Goal: Task Accomplishment & Management: Use online tool/utility

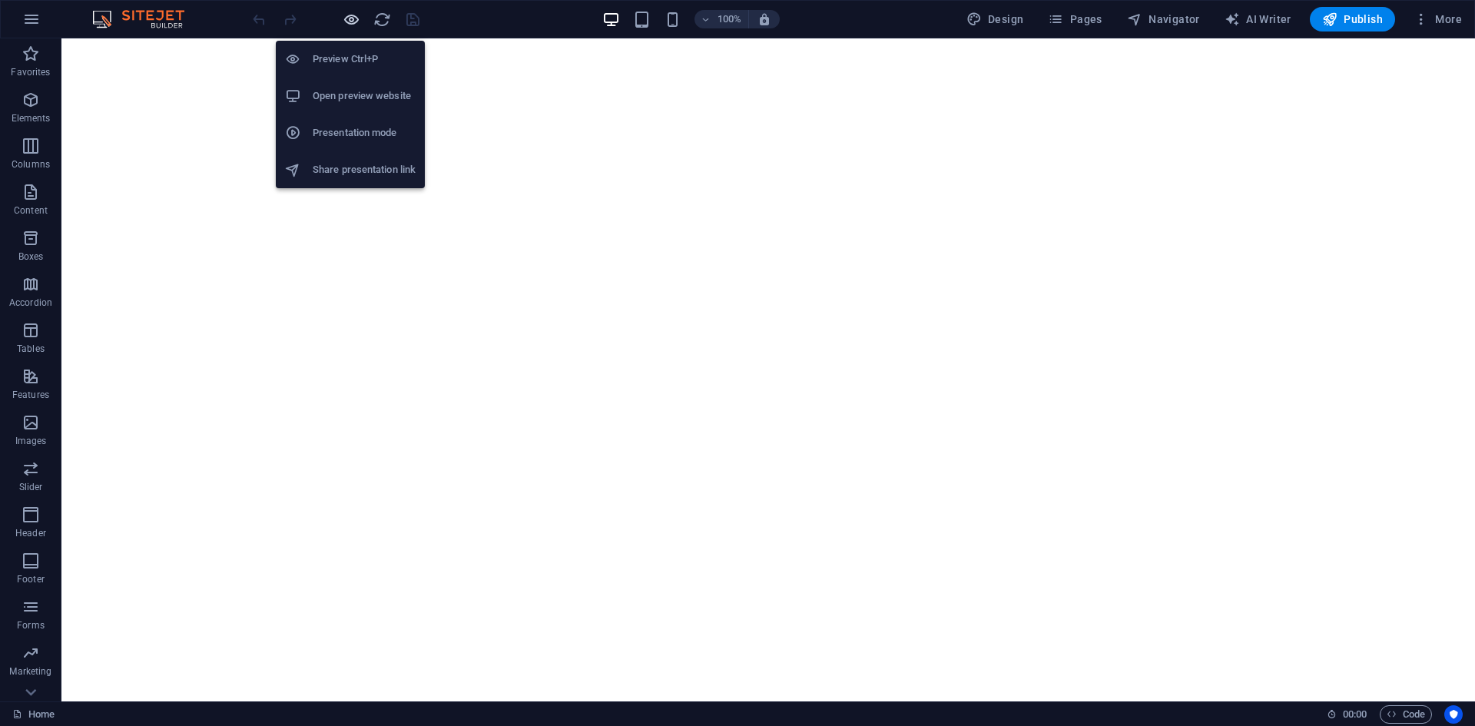
click at [351, 26] on icon "button" at bounding box center [352, 20] width 18 height 18
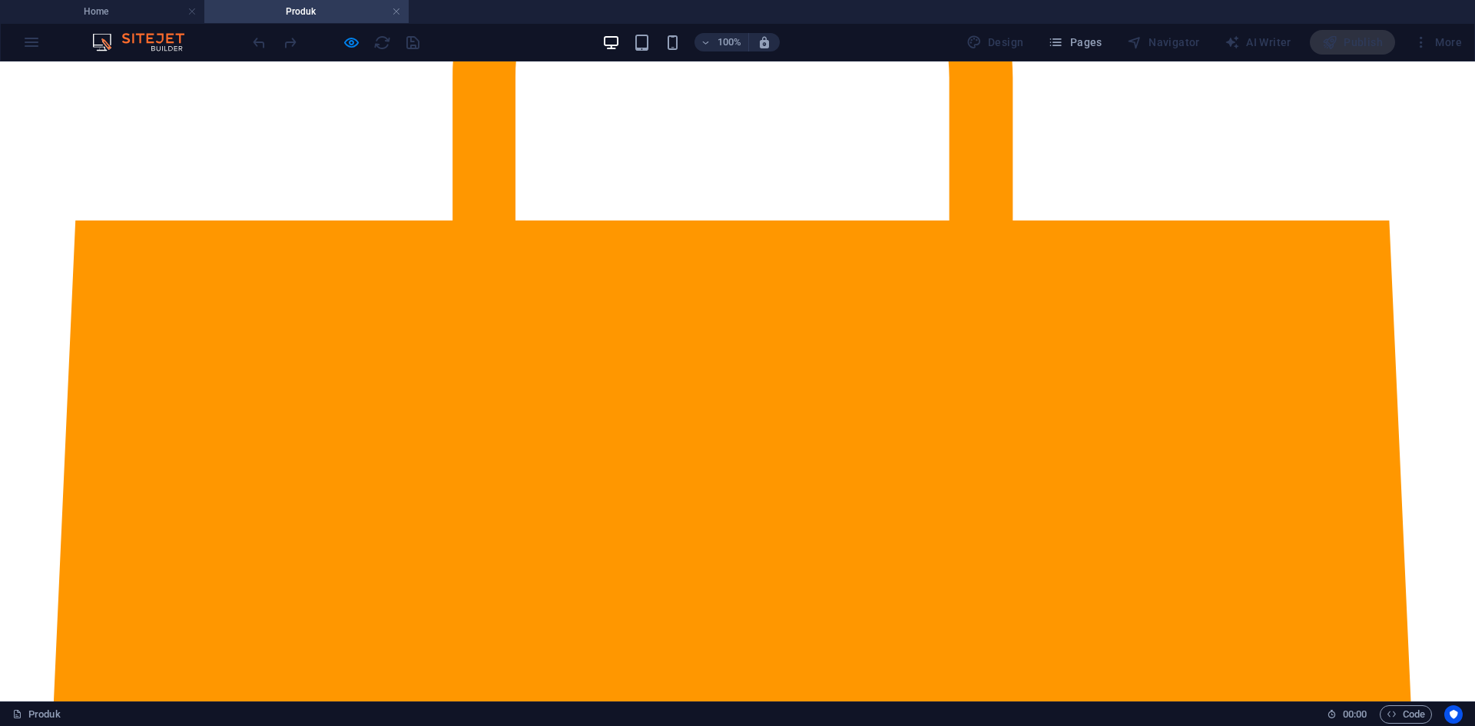
scroll to position [77, 0]
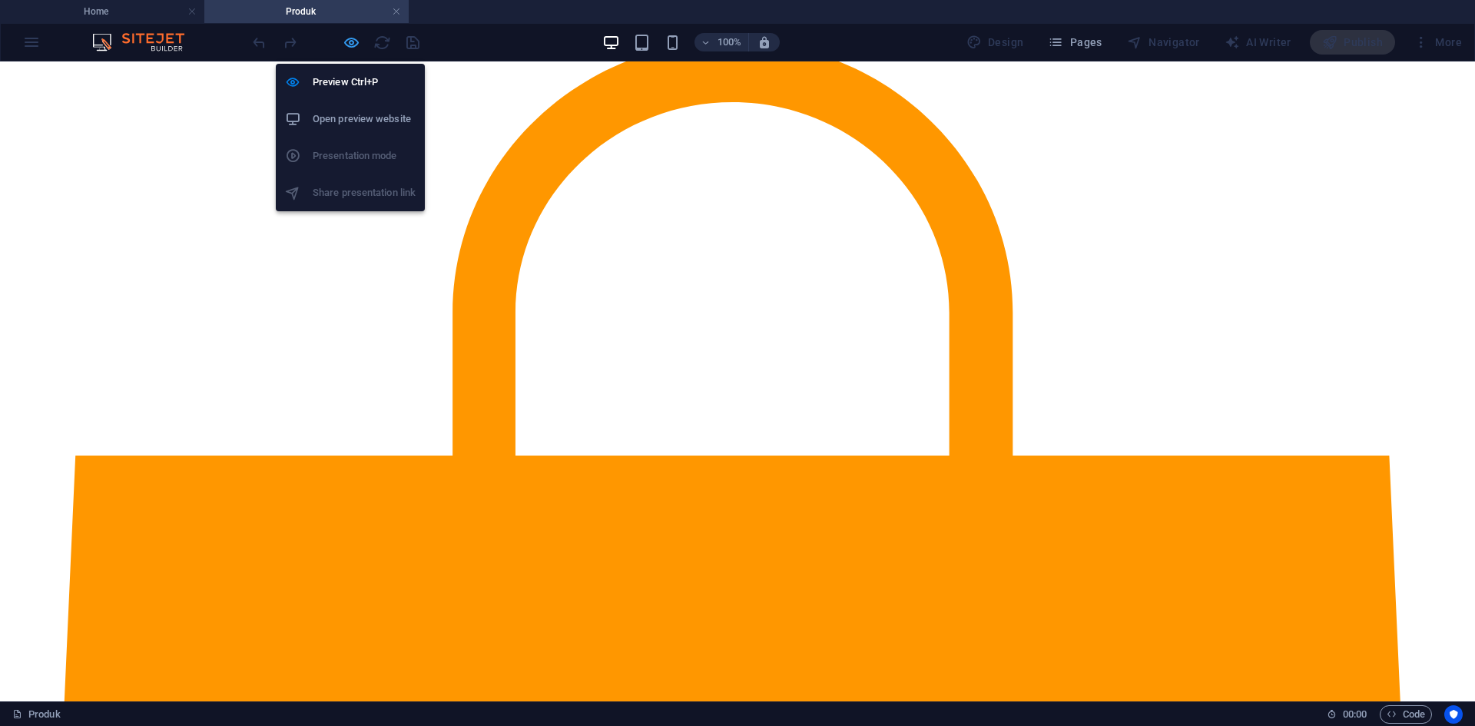
click at [357, 43] on icon "button" at bounding box center [352, 43] width 18 height 18
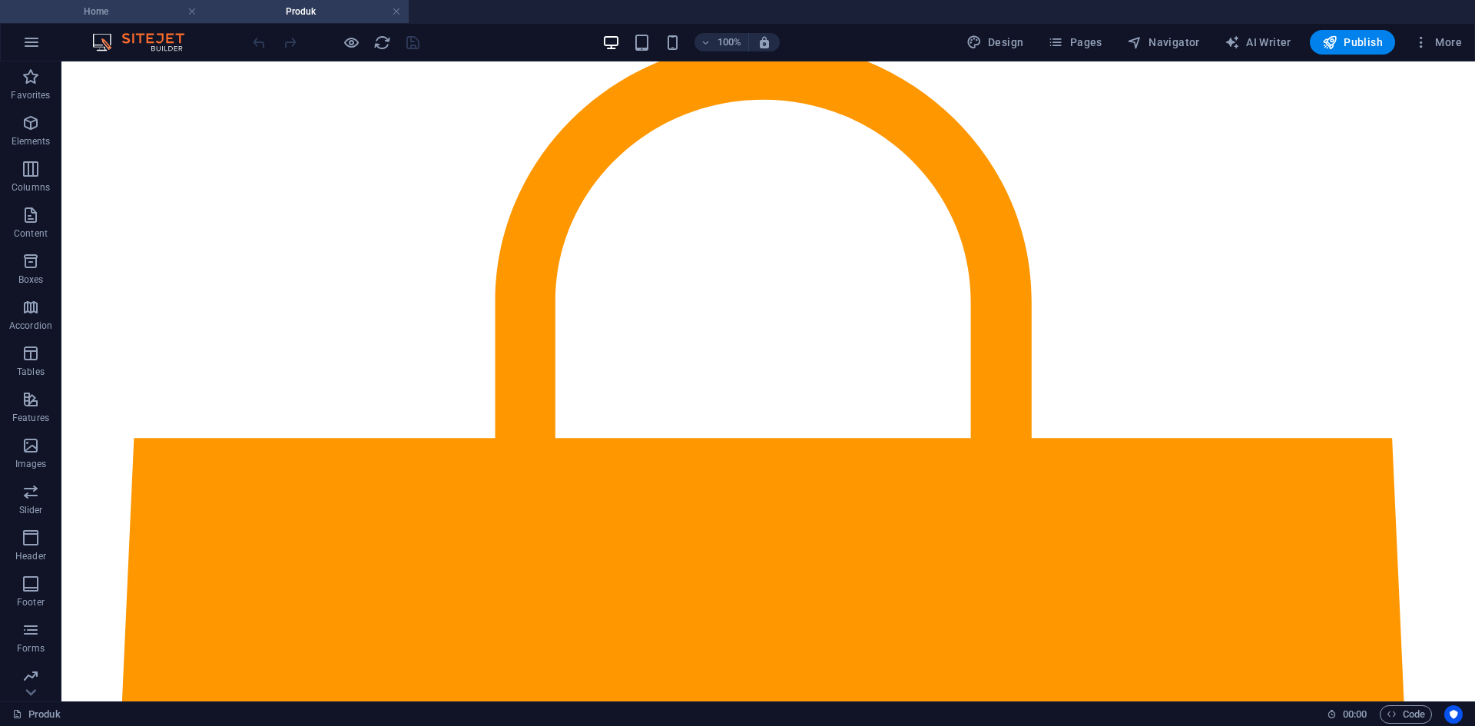
click at [124, 14] on h4 "Home" at bounding box center [102, 11] width 204 height 17
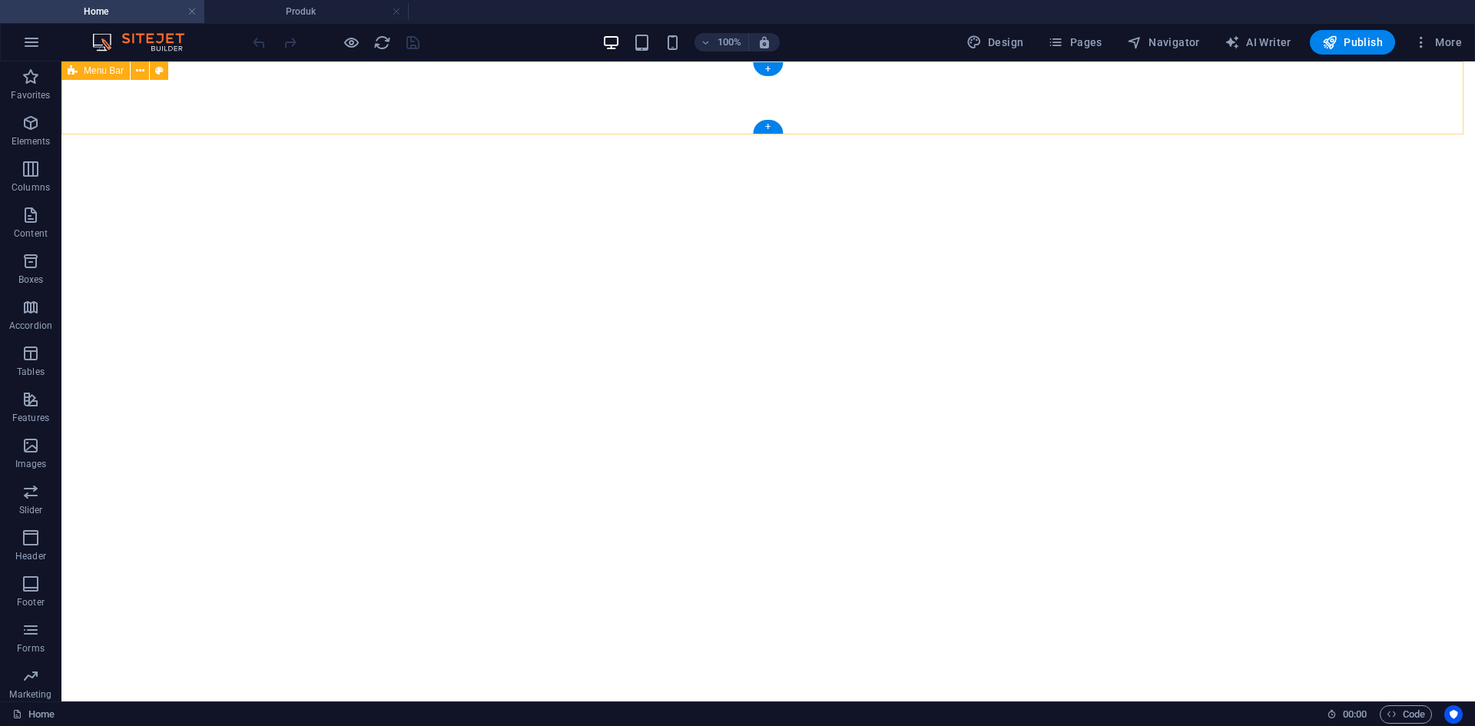
scroll to position [0, 0]
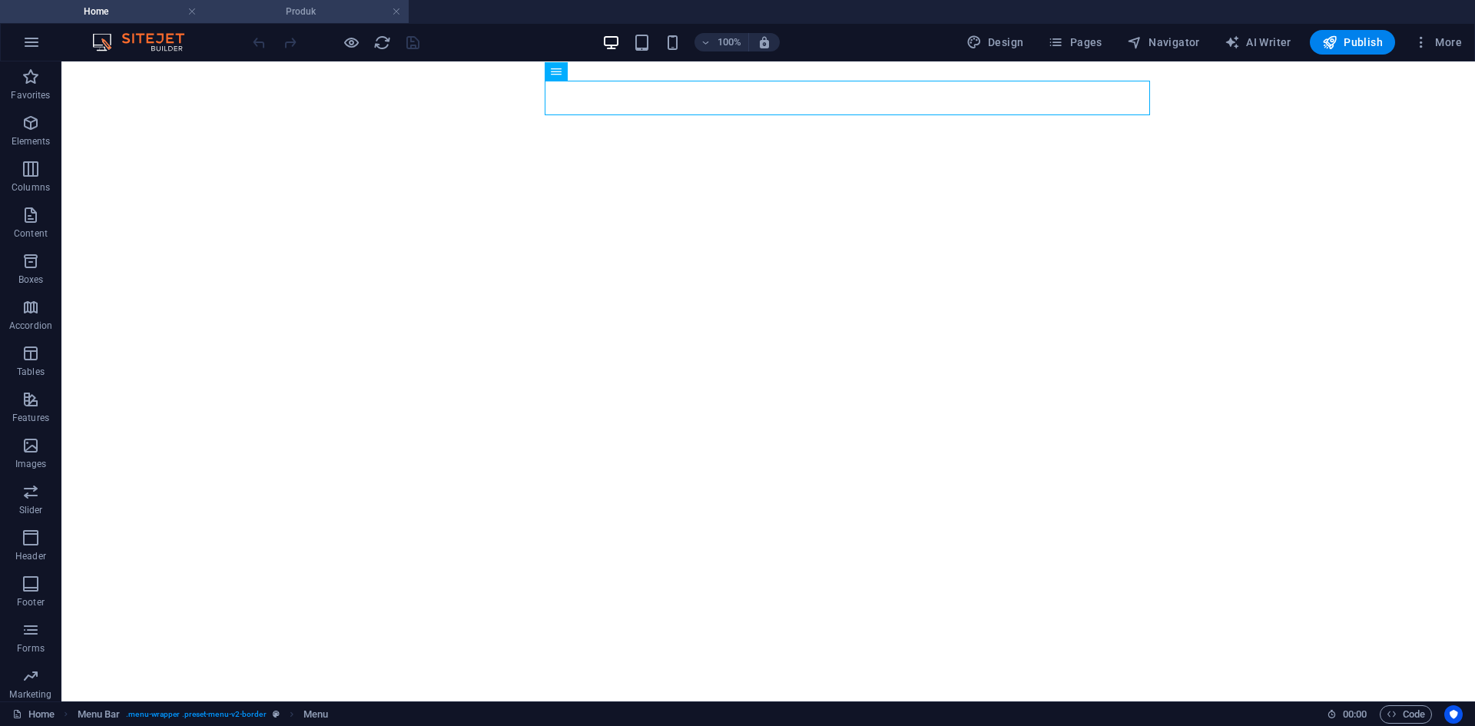
click at [349, 3] on h4 "Produk" at bounding box center [306, 11] width 204 height 17
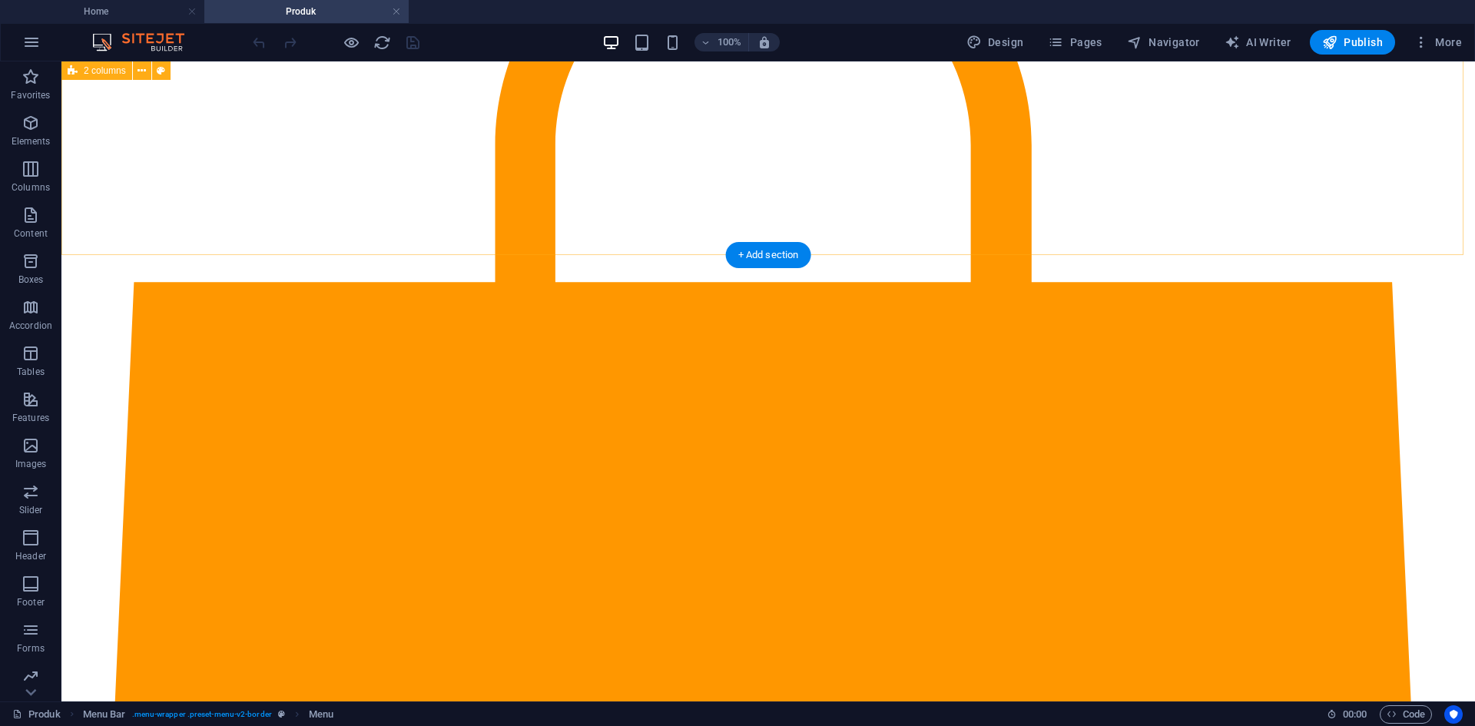
scroll to position [231, 0]
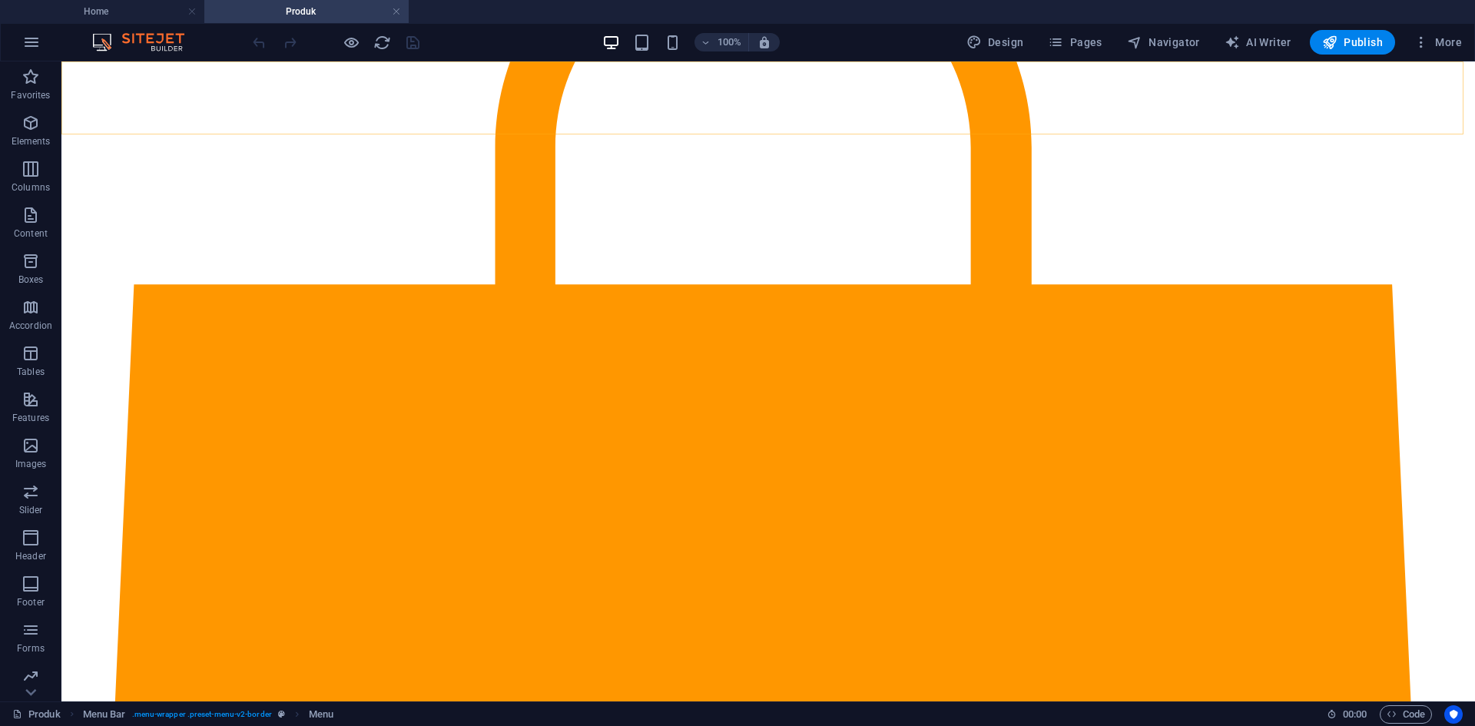
click at [346, 38] on icon "button" at bounding box center [352, 43] width 18 height 18
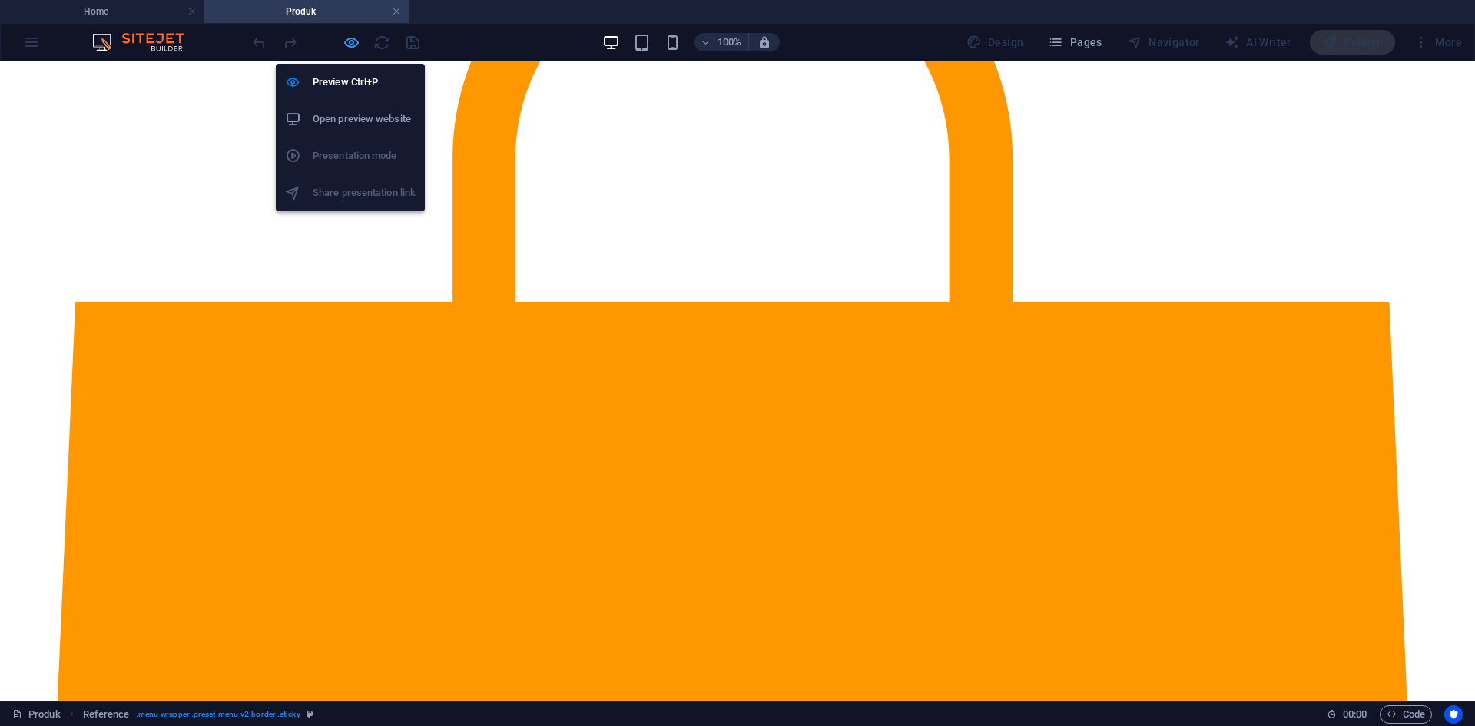
scroll to position [0, 0]
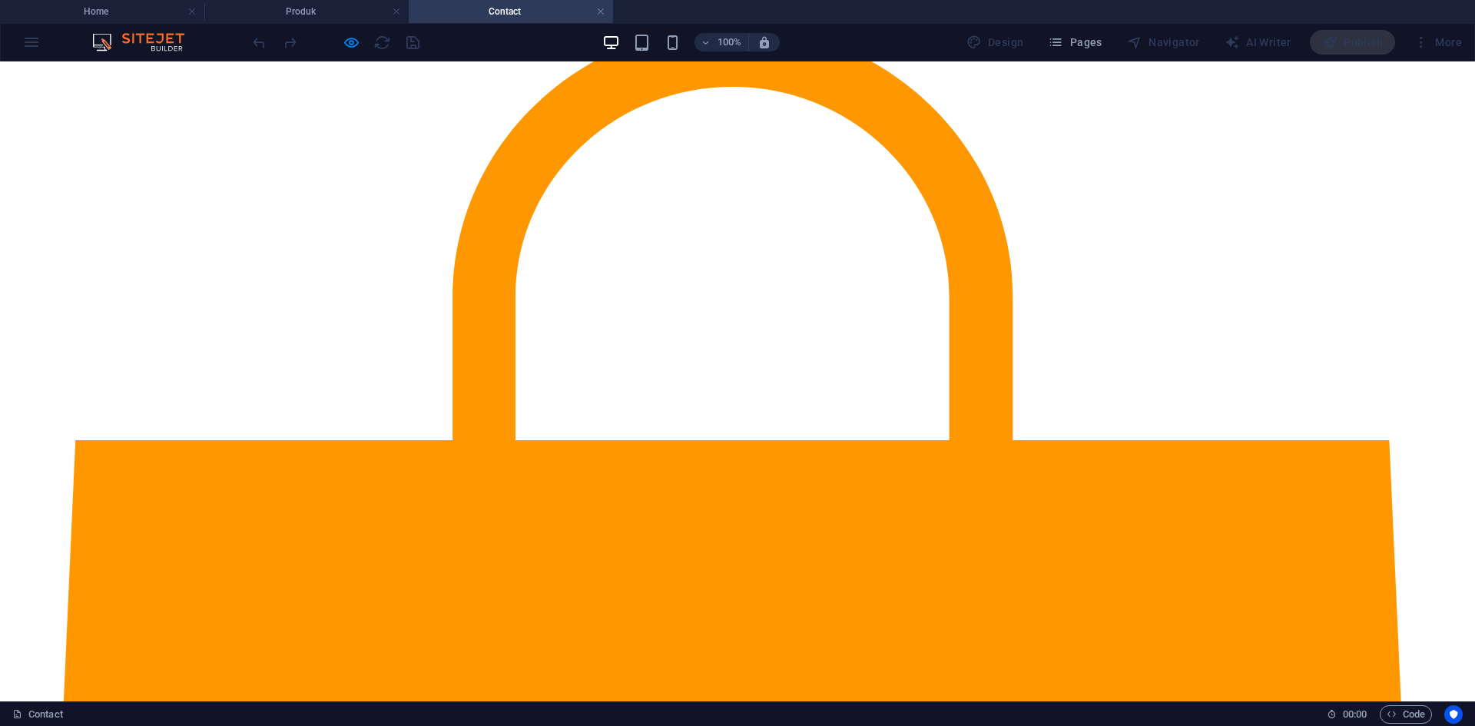
scroll to position [304, 0]
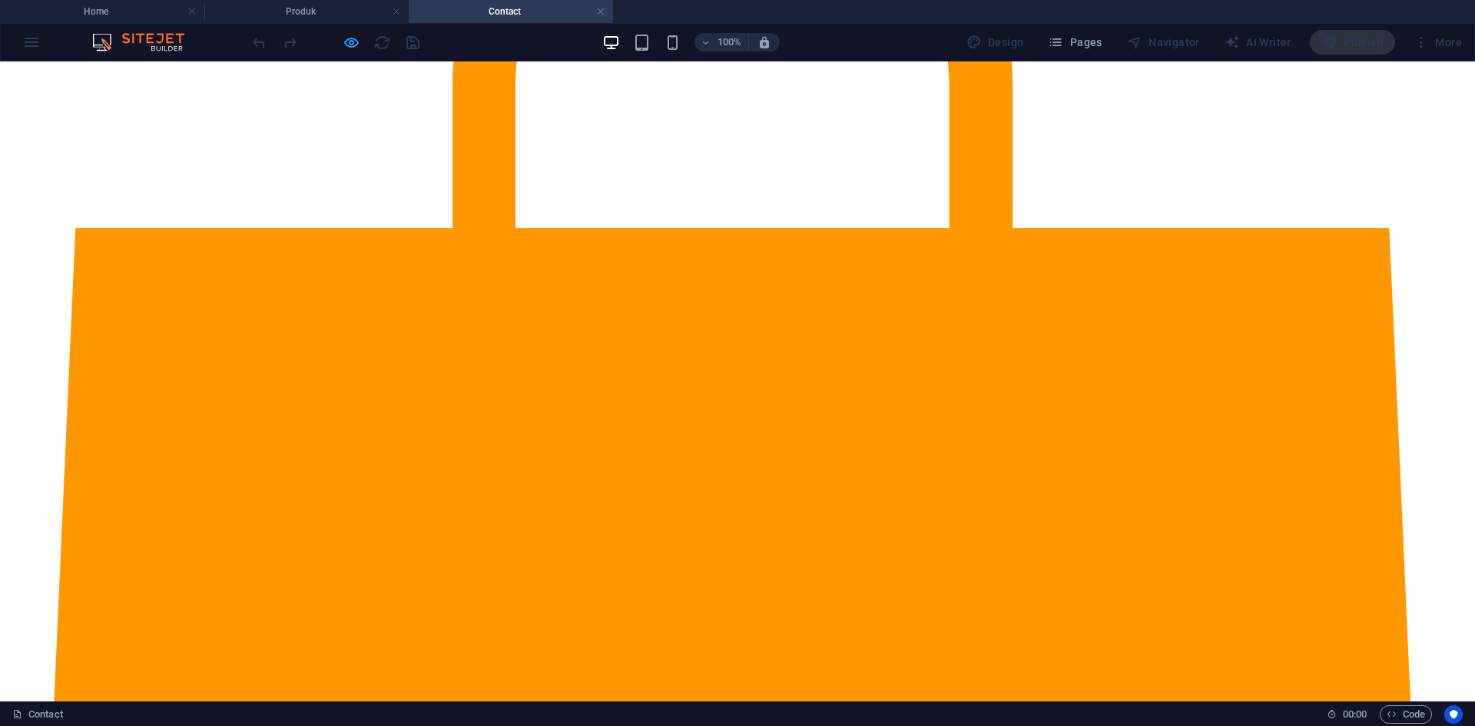
click at [358, 37] on icon "button" at bounding box center [352, 43] width 18 height 18
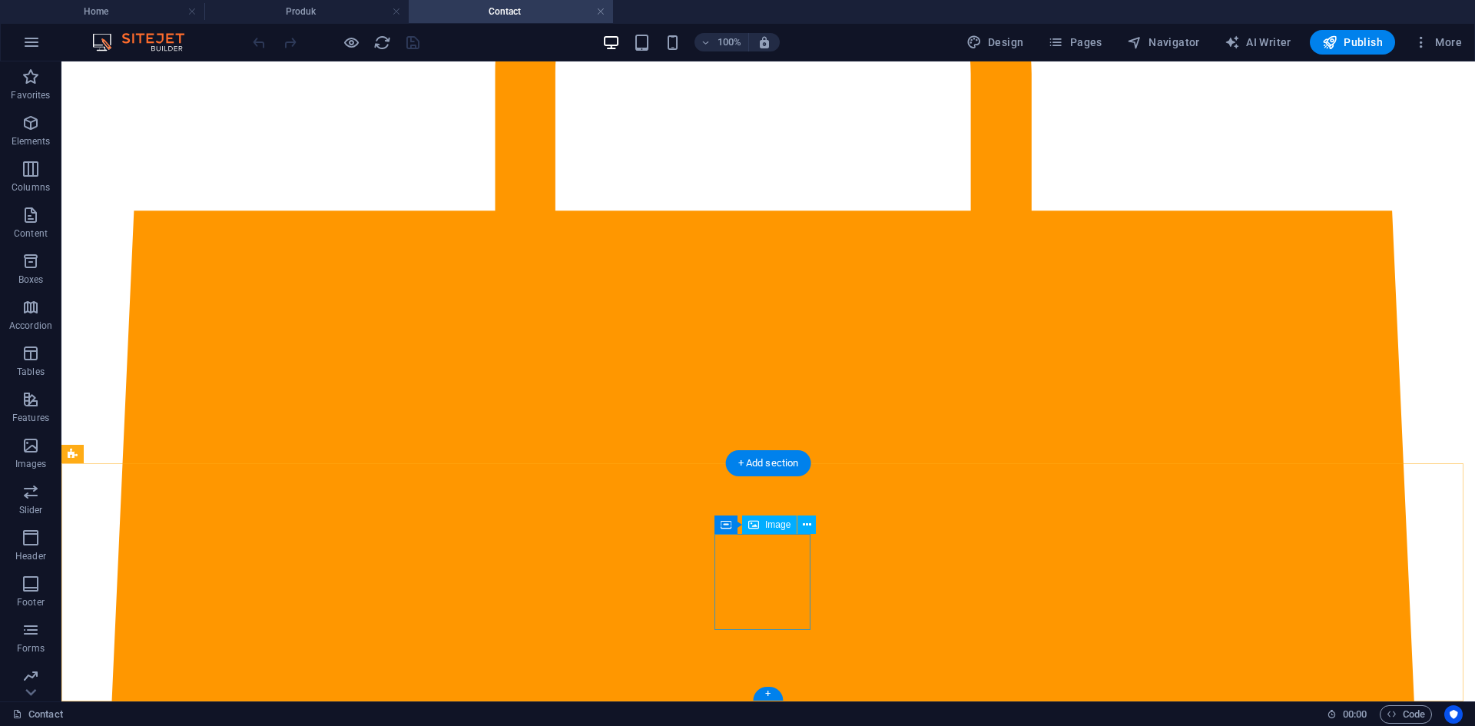
select select "px"
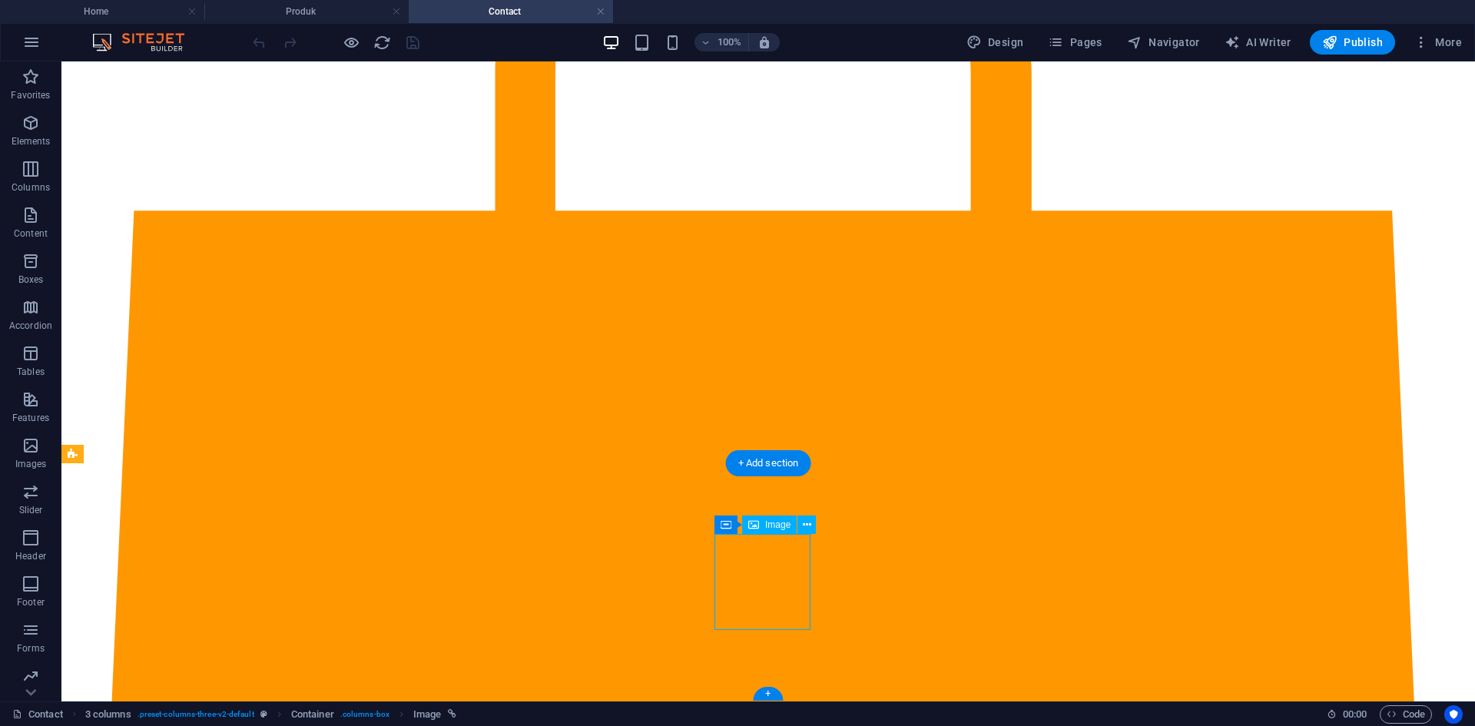
select select "px"
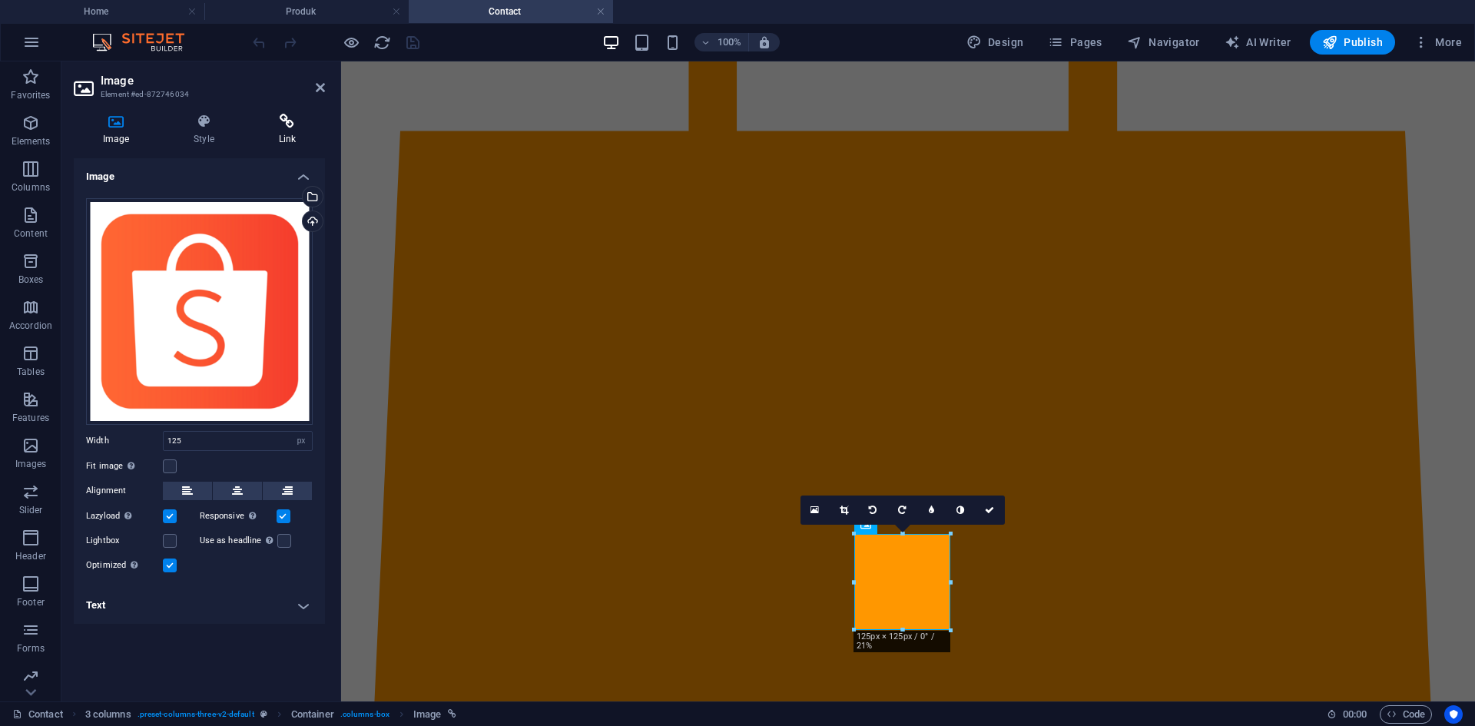
click at [273, 121] on icon at bounding box center [287, 121] width 75 height 15
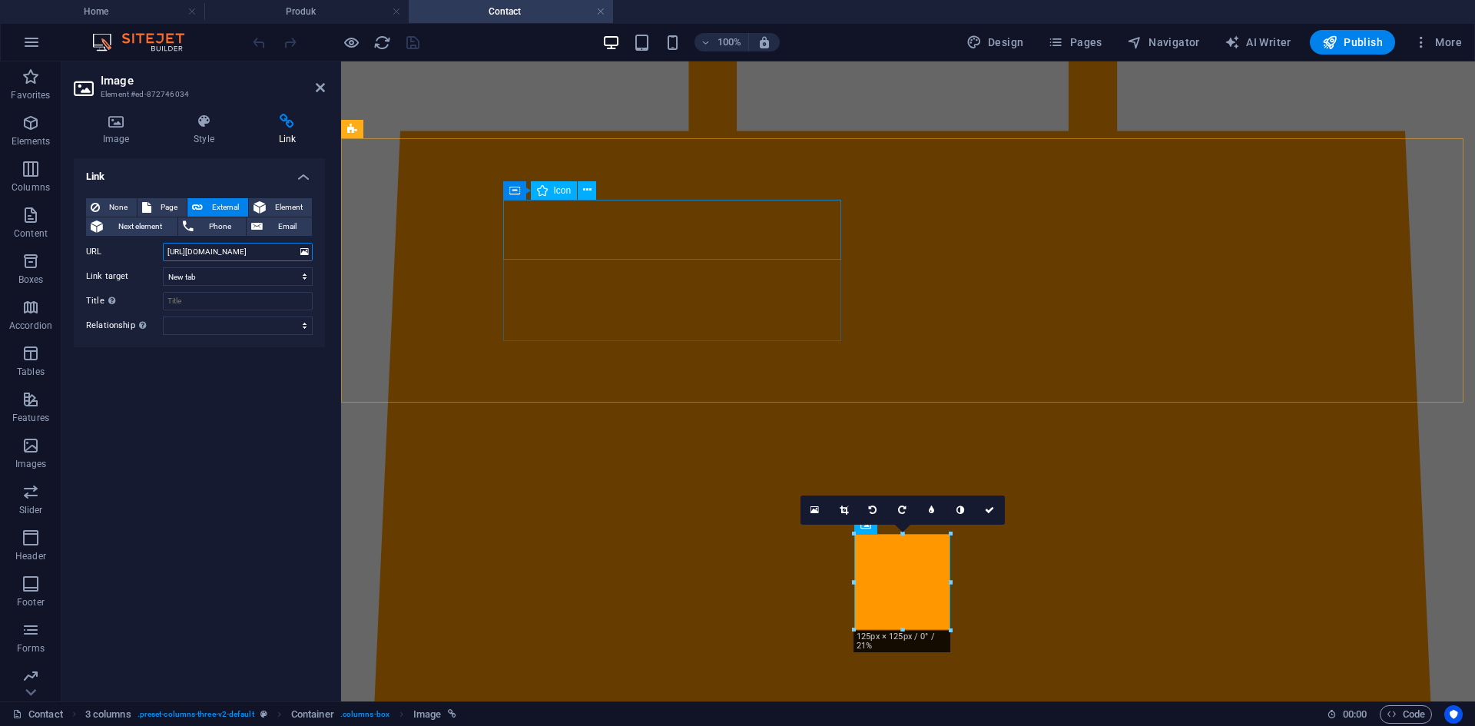
drag, startPoint x: 507, startPoint y: 314, endPoint x: 575, endPoint y: 253, distance: 91.4
click at [170, 251] on input "[URL][DOMAIN_NAME]" at bounding box center [238, 252] width 150 height 18
click at [194, 256] on input "[URL][DOMAIN_NAME]" at bounding box center [238, 252] width 150 height 18
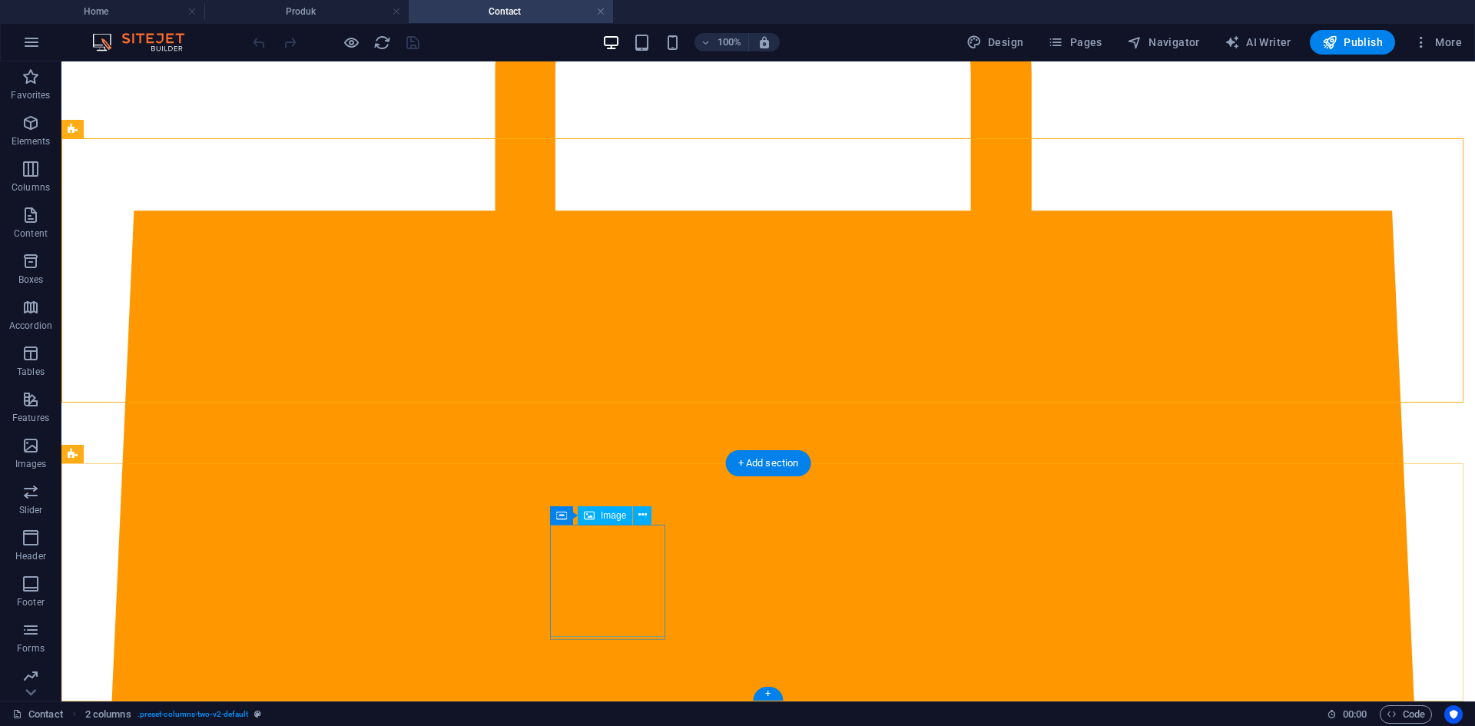
select select "px"
select select
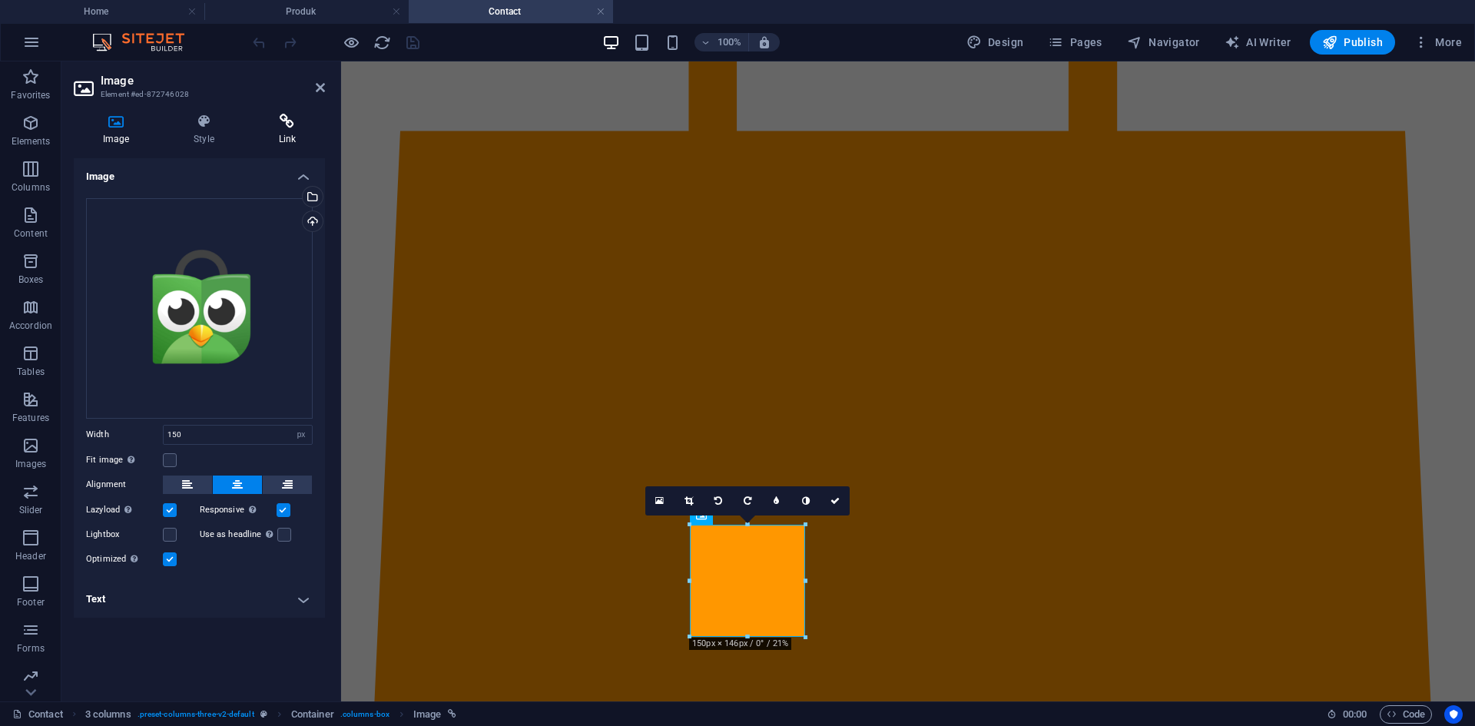
click at [265, 131] on h4 "Link" at bounding box center [287, 130] width 75 height 32
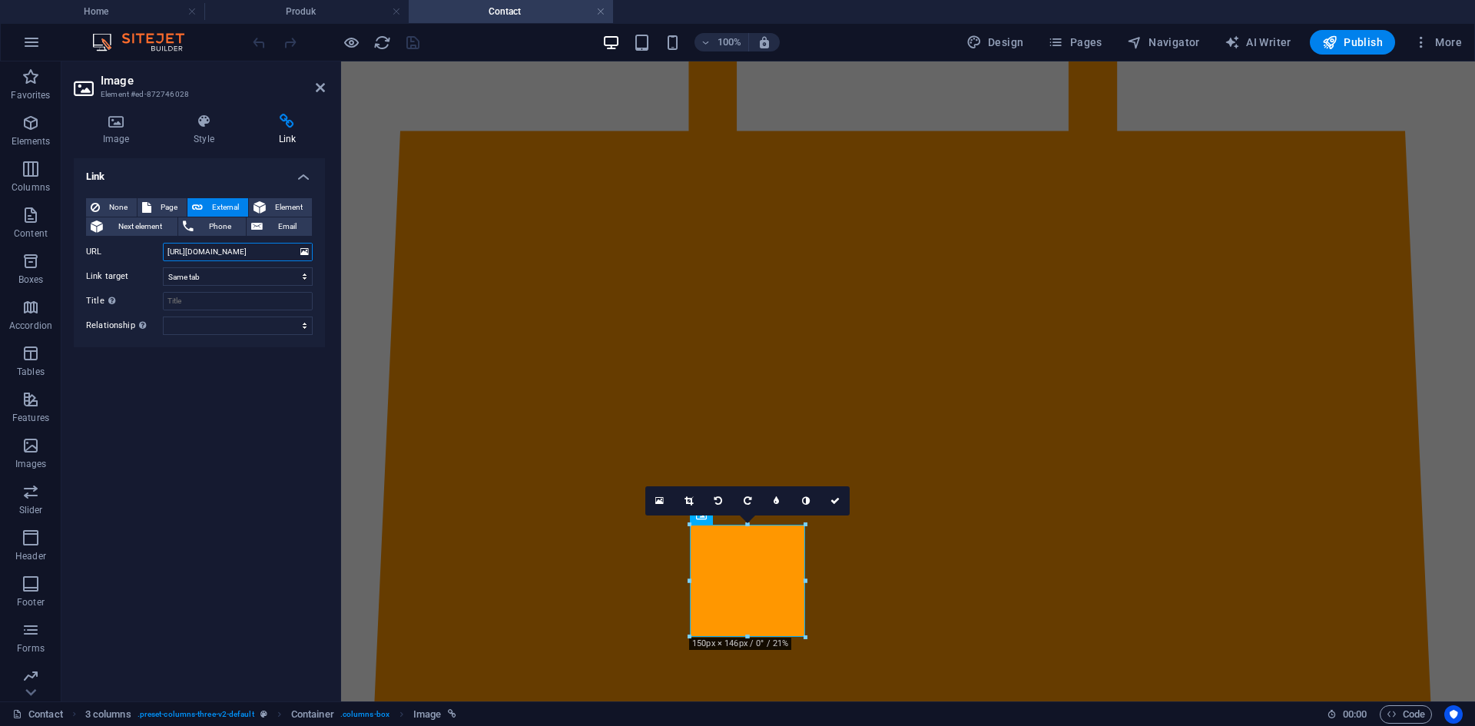
click at [231, 253] on input "[URL][DOMAIN_NAME]" at bounding box center [238, 252] width 150 height 18
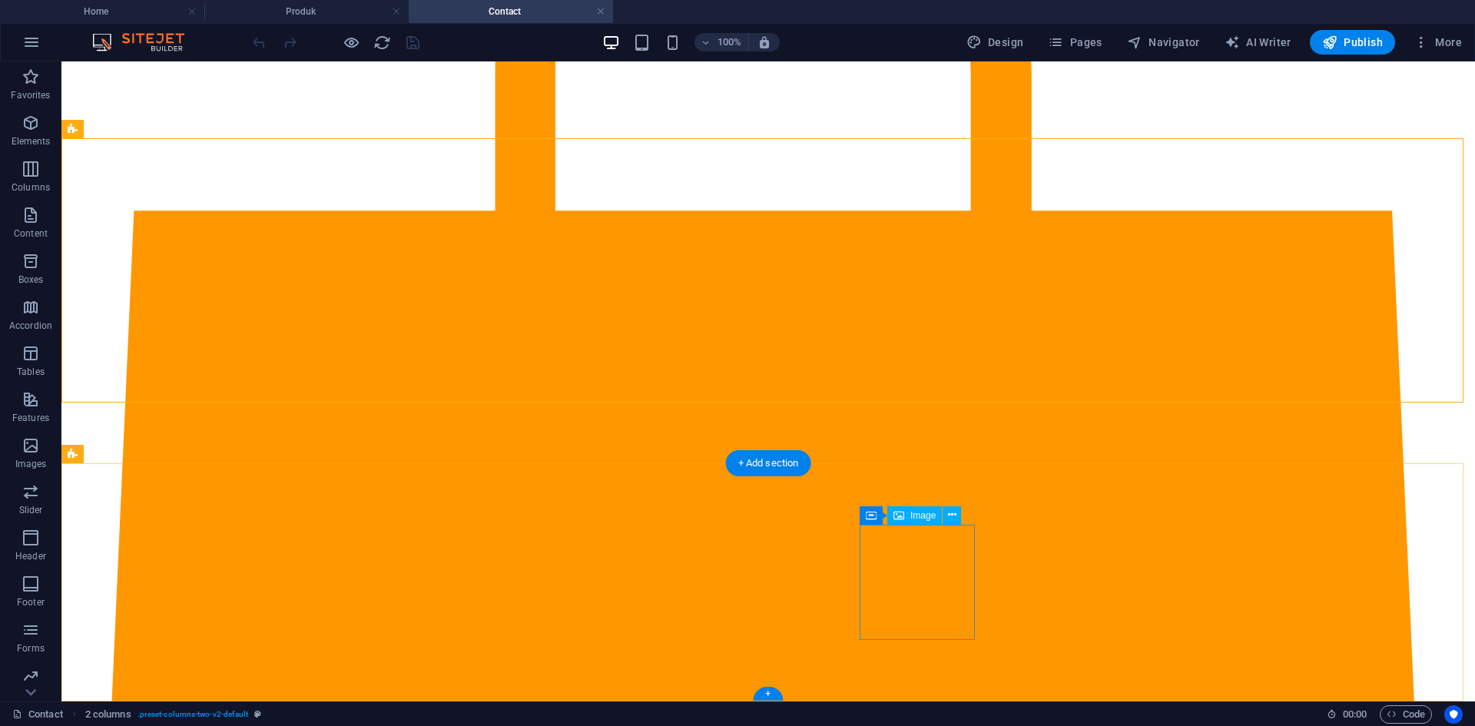
select select "px"
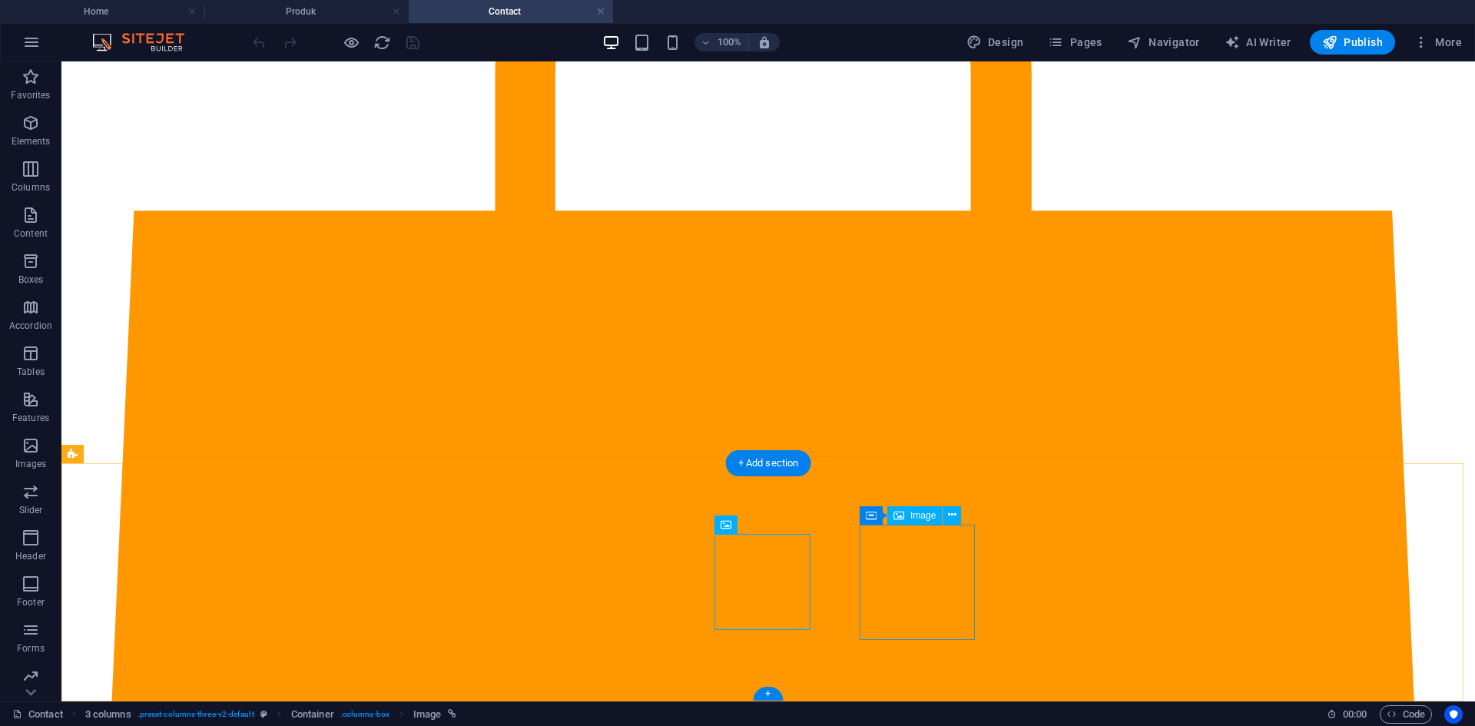
select select "px"
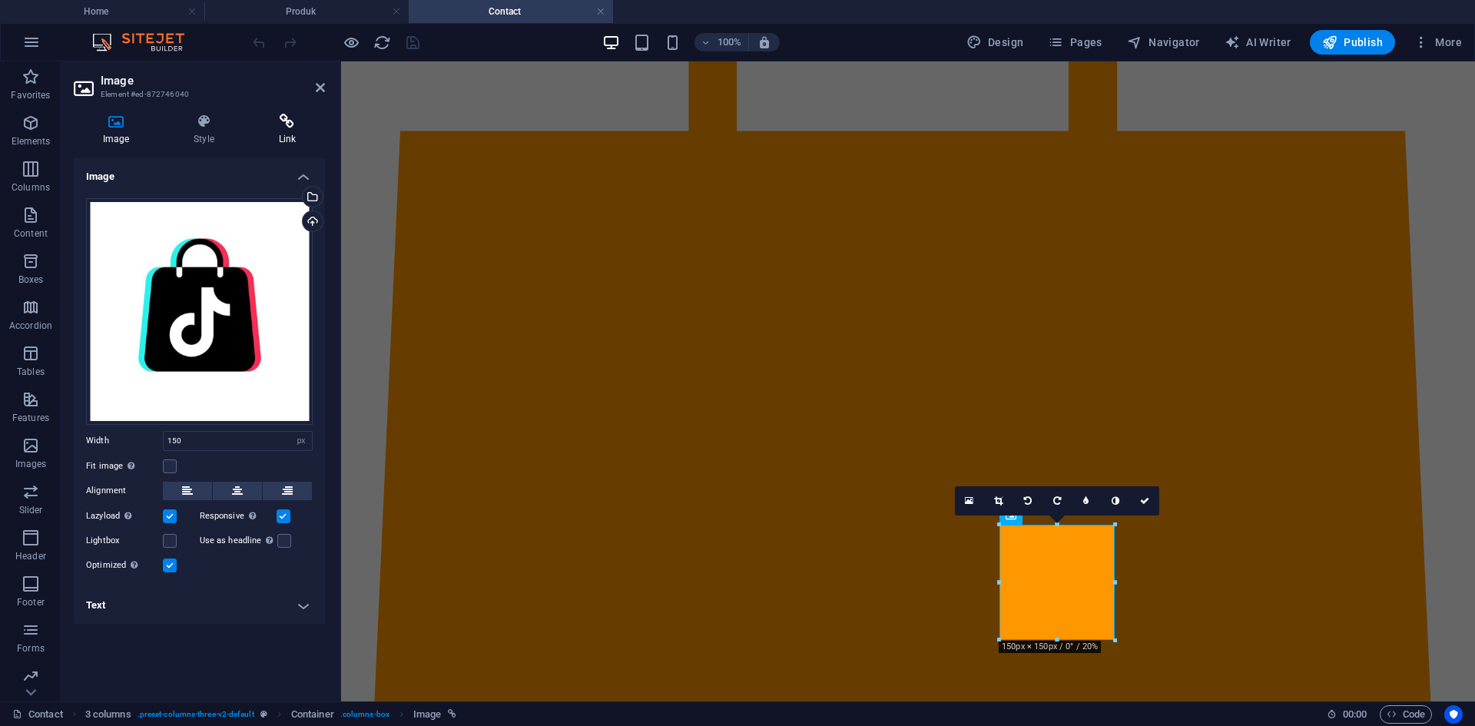
click at [297, 121] on icon at bounding box center [287, 121] width 75 height 15
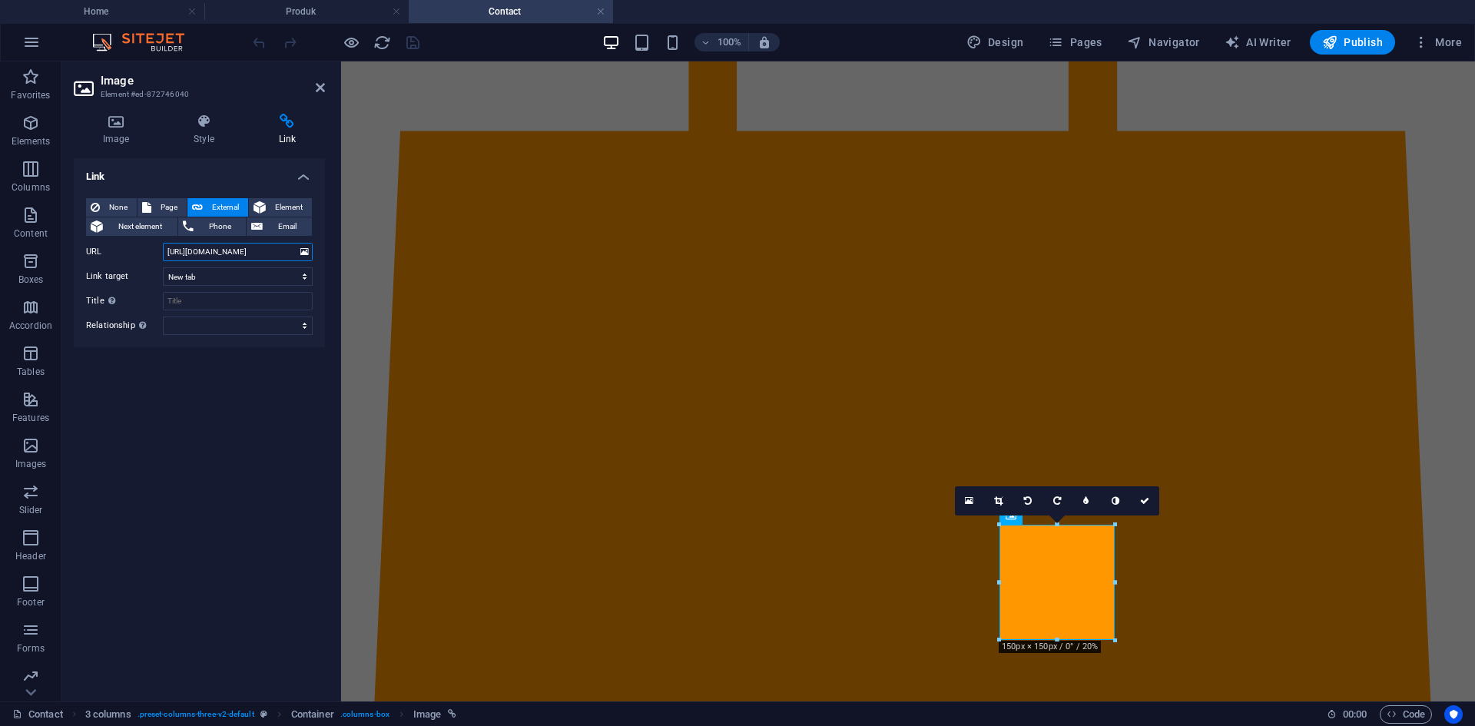
click at [263, 257] on input "[URL][DOMAIN_NAME]" at bounding box center [238, 252] width 150 height 18
click at [264, 257] on input "[URL][DOMAIN_NAME]" at bounding box center [238, 252] width 150 height 18
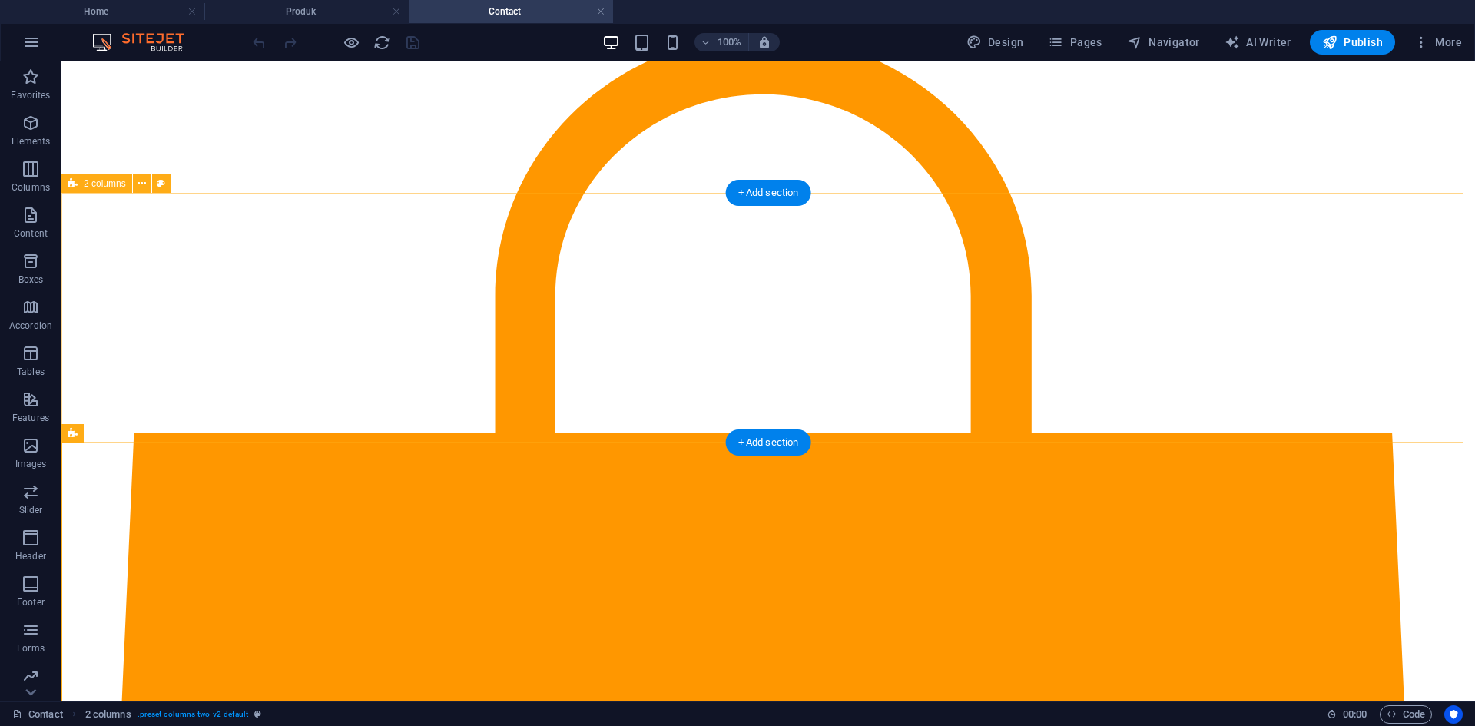
scroll to position [154, 0]
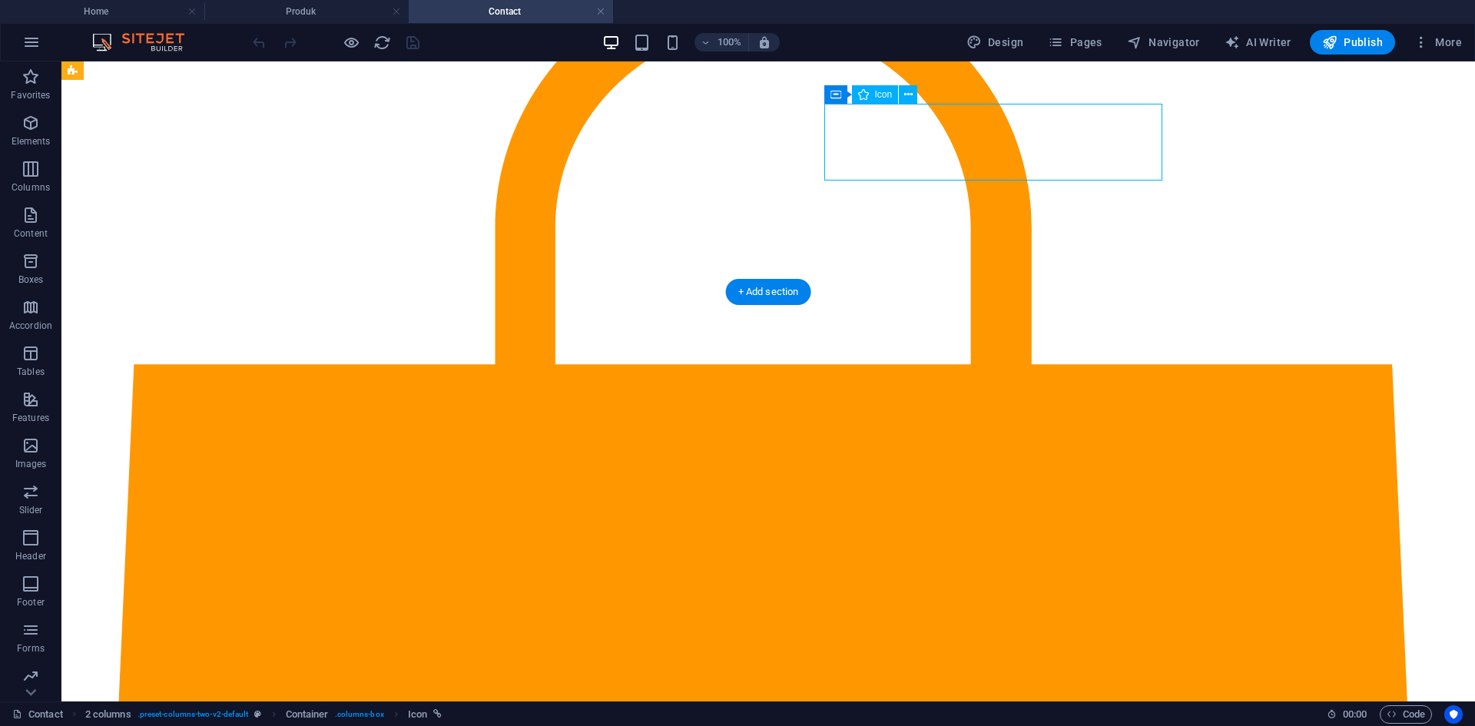
drag, startPoint x: 1001, startPoint y: 133, endPoint x: 723, endPoint y: 134, distance: 278.2
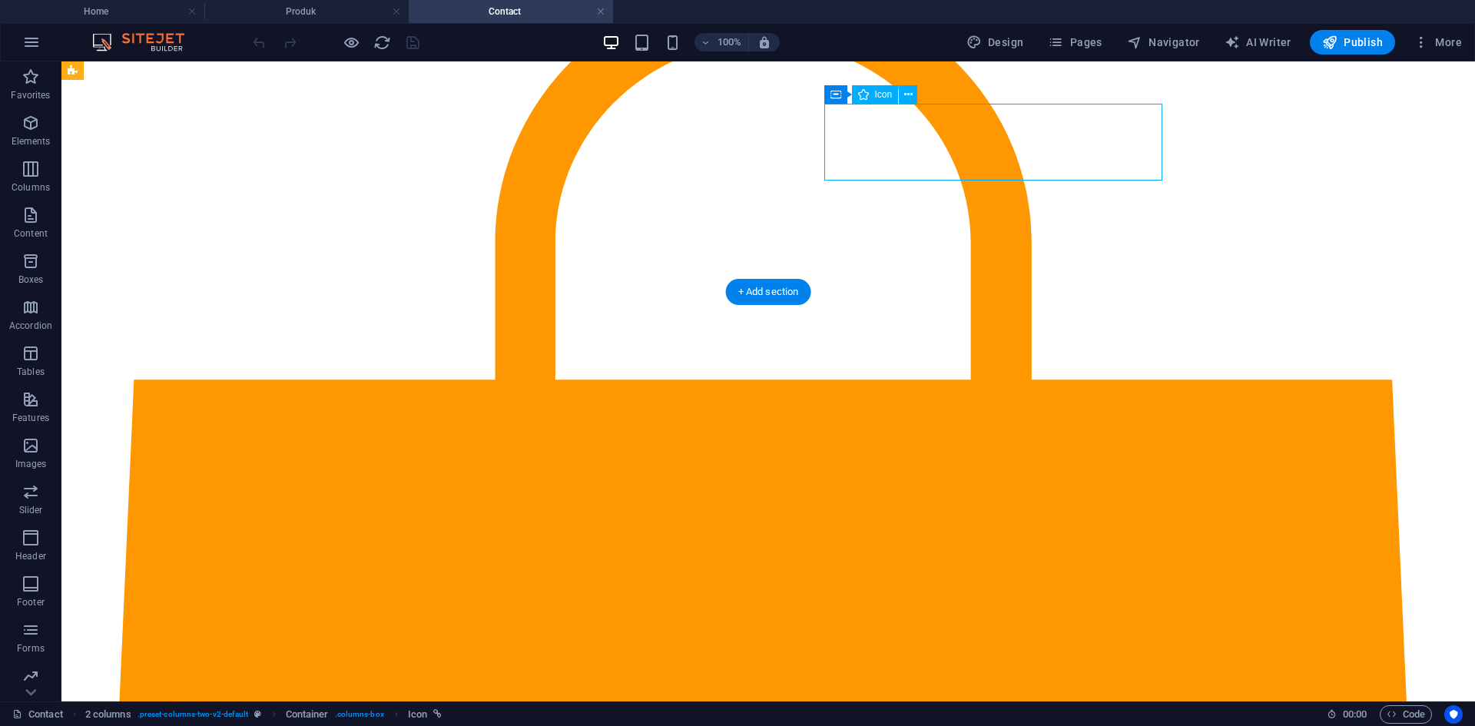
select select "xMidYMid"
select select "px"
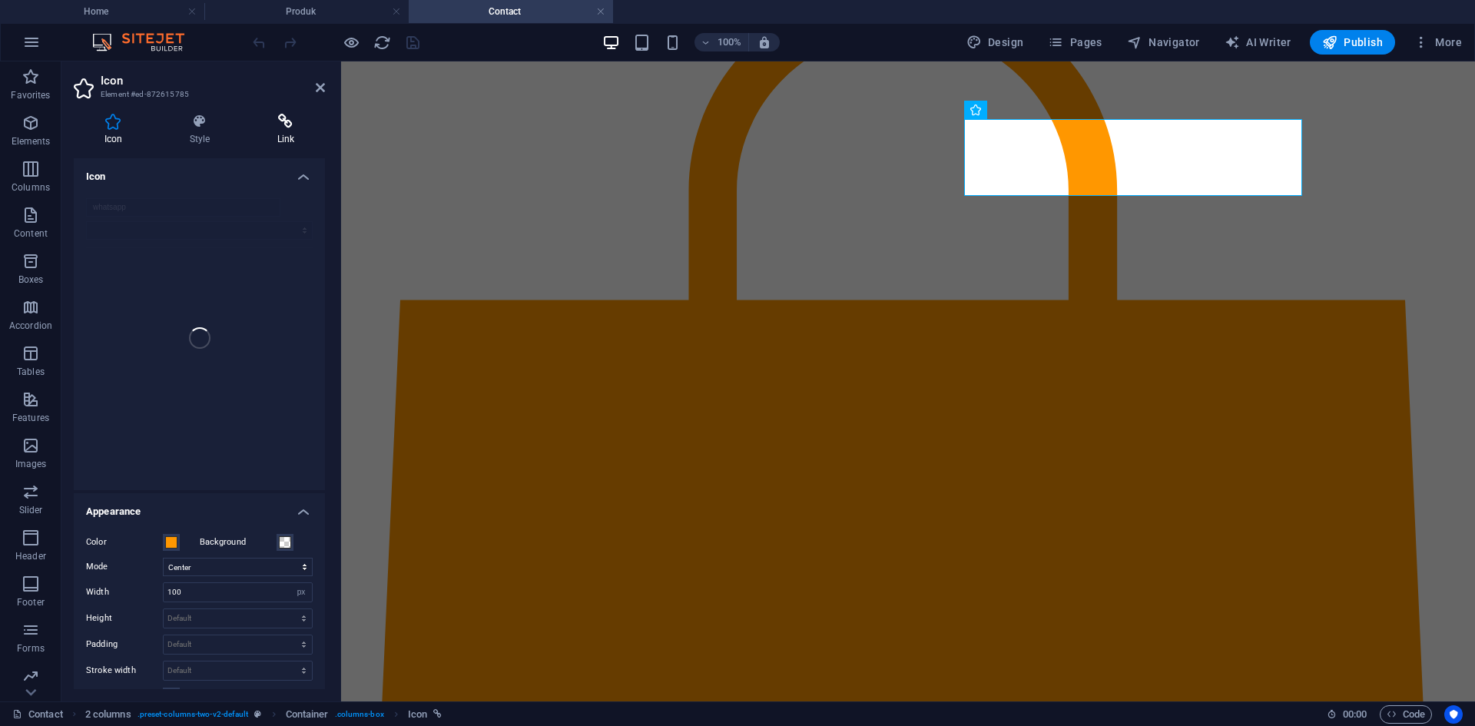
click at [313, 130] on h4 "Link" at bounding box center [286, 130] width 78 height 32
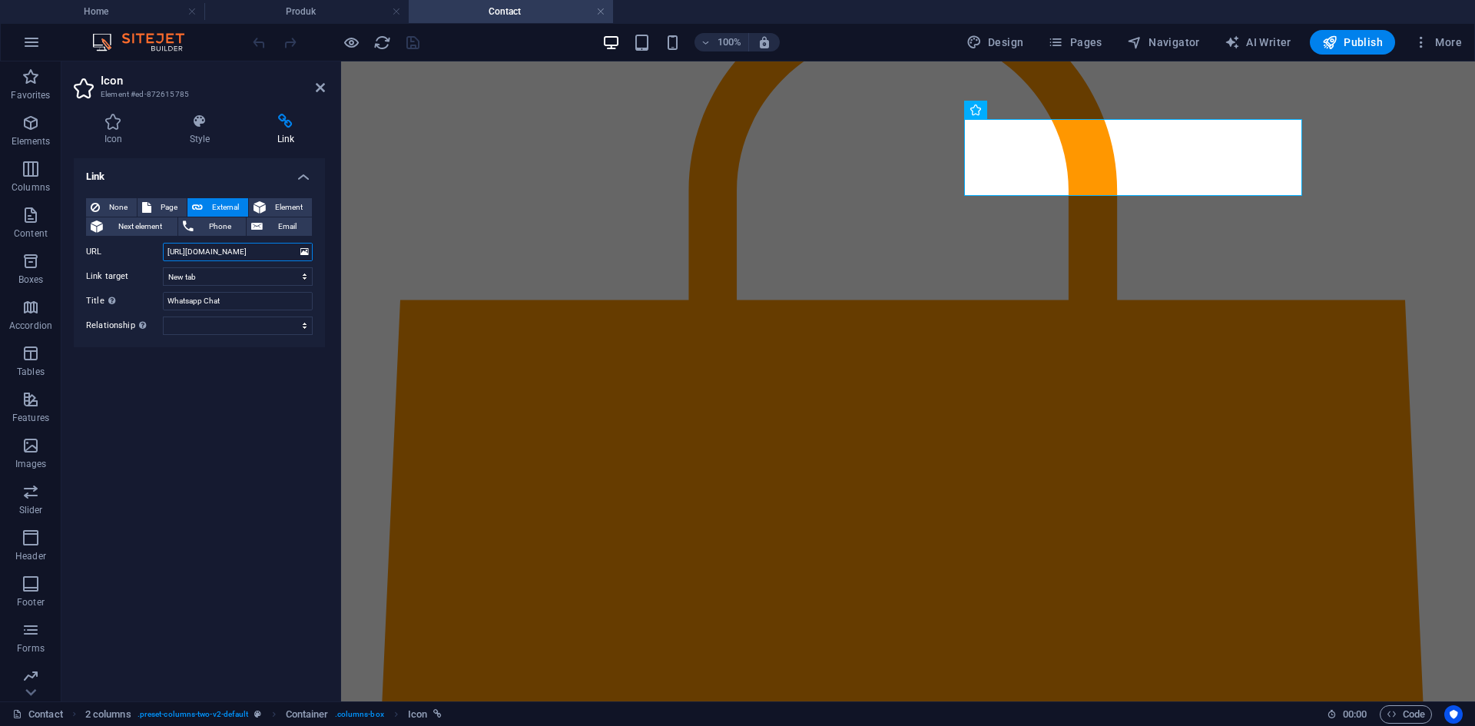
scroll to position [0, 25]
drag, startPoint x: 509, startPoint y: 313, endPoint x: 414, endPoint y: 253, distance: 111.9
click at [242, 244] on input "[URL][DOMAIN_NAME]" at bounding box center [238, 252] width 150 height 18
click at [244, 247] on input "[URL][DOMAIN_NAME]" at bounding box center [238, 252] width 150 height 18
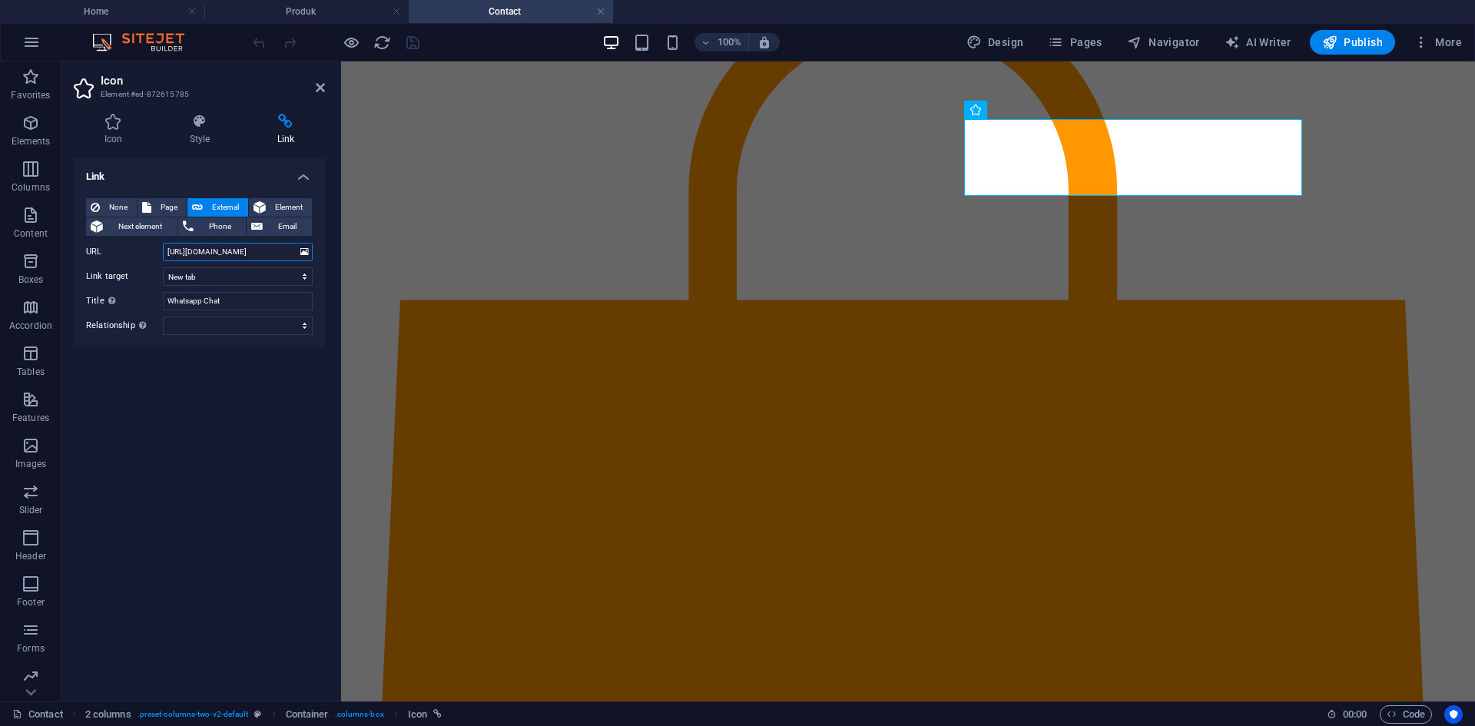
click at [251, 255] on input "[URL][DOMAIN_NAME]" at bounding box center [238, 252] width 150 height 18
